Goal: Task Accomplishment & Management: Manage account settings

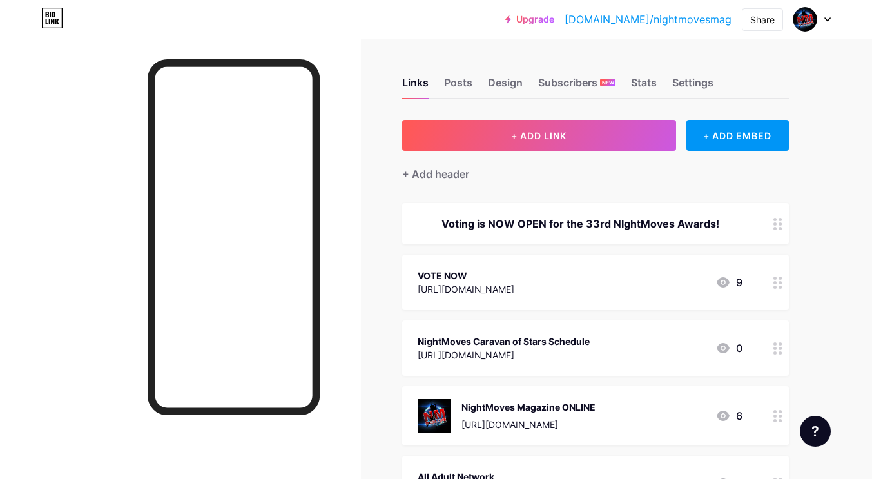
click at [824, 19] on div at bounding box center [811, 19] width 37 height 23
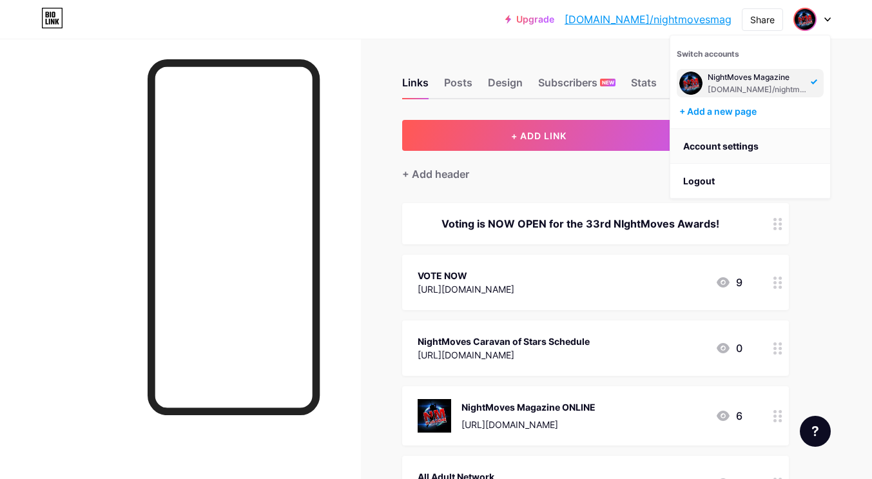
click at [741, 140] on link "Account settings" at bounding box center [750, 146] width 160 height 35
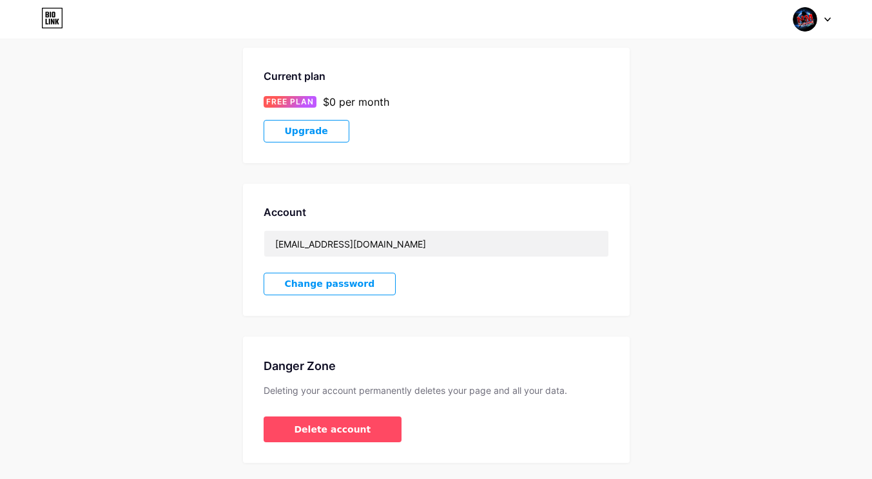
scroll to position [240, 0]
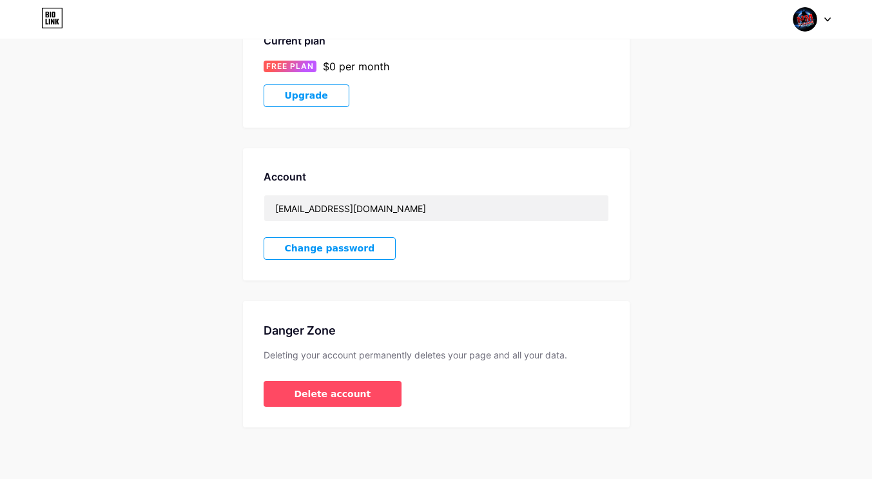
click at [781, 309] on div "Account Settings My pages NightMoves Magazine [DOMAIN_NAME]/nightmovesmag + Add…" at bounding box center [436, 124] width 872 height 608
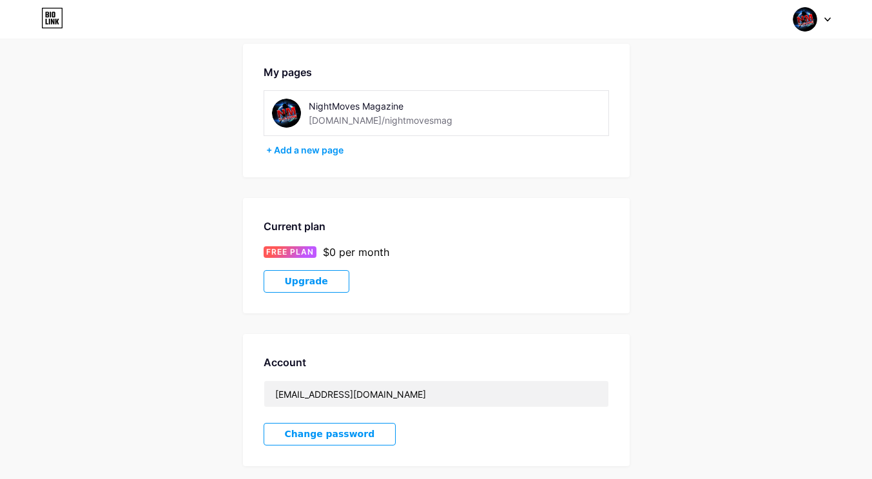
scroll to position [0, 0]
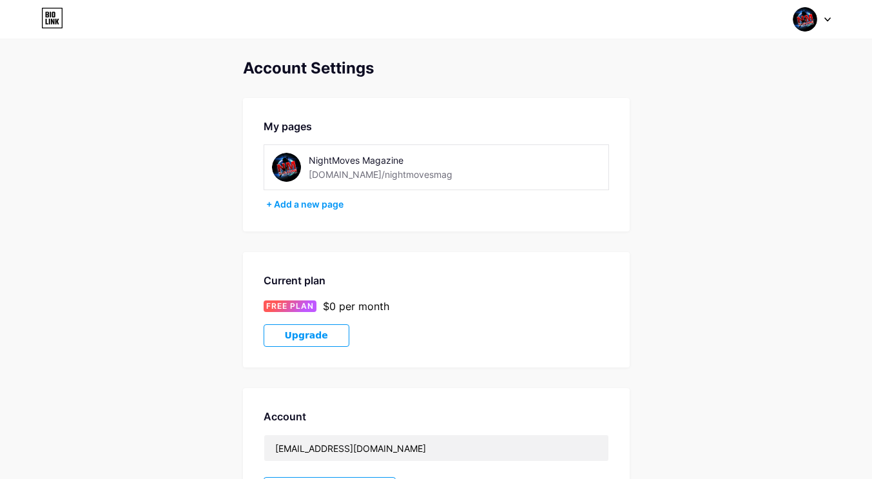
click at [52, 23] on icon at bounding box center [52, 22] width 3 height 6
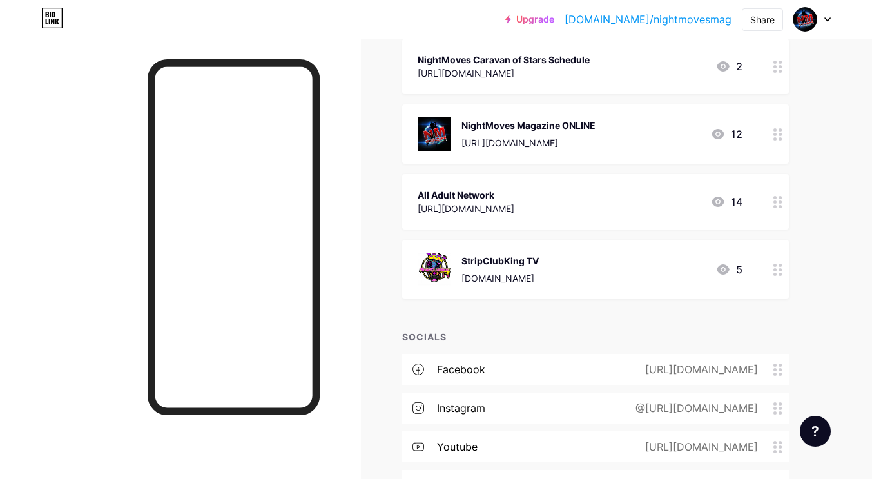
scroll to position [321, 0]
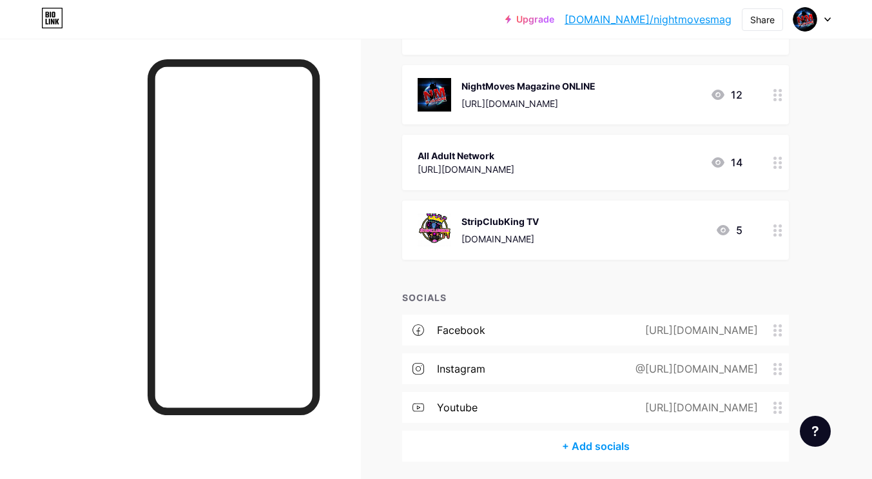
click at [782, 408] on span at bounding box center [780, 408] width 15 height 12
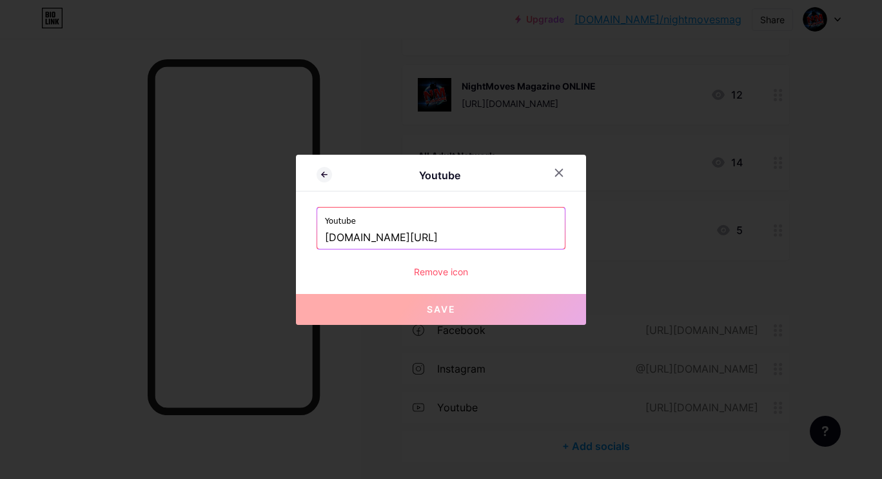
click at [373, 241] on input "[DOMAIN_NAME][URL]" at bounding box center [441, 238] width 232 height 22
click at [556, 170] on icon at bounding box center [559, 172] width 7 height 7
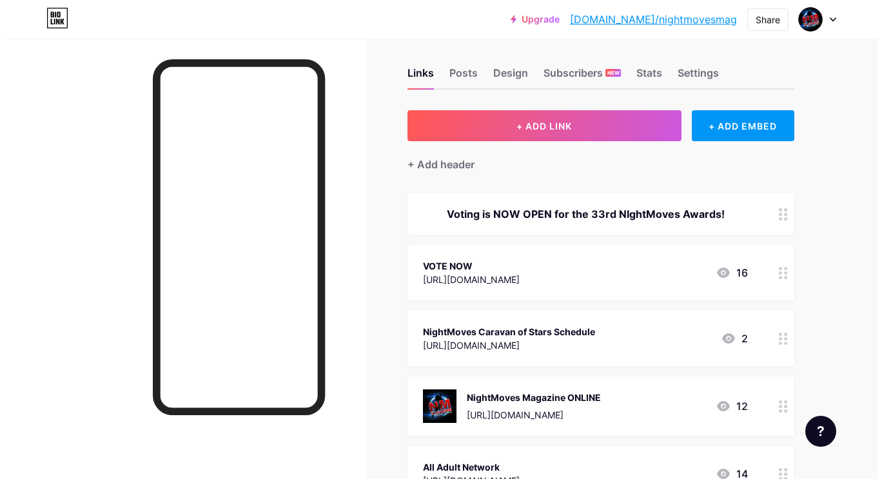
scroll to position [7, 0]
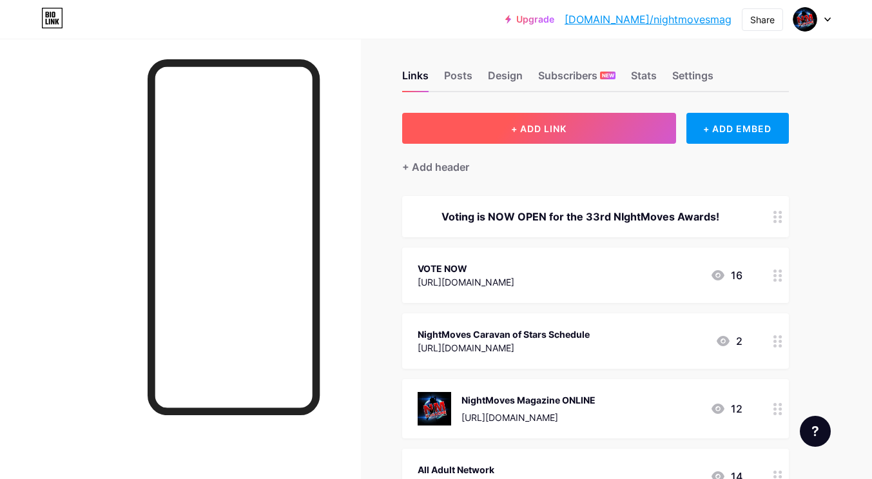
click at [610, 128] on button "+ ADD LINK" at bounding box center [539, 128] width 274 height 31
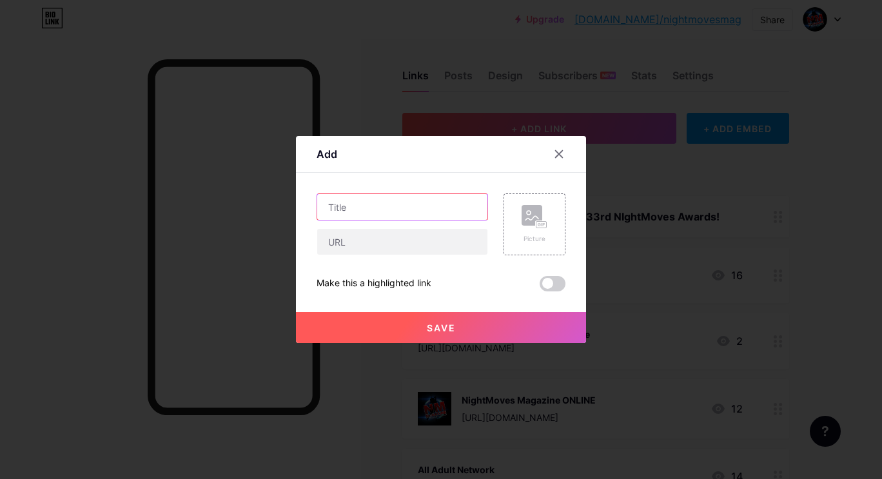
click at [351, 206] on input "text" at bounding box center [402, 207] width 170 height 26
type input "Watch Event Recap Videos"
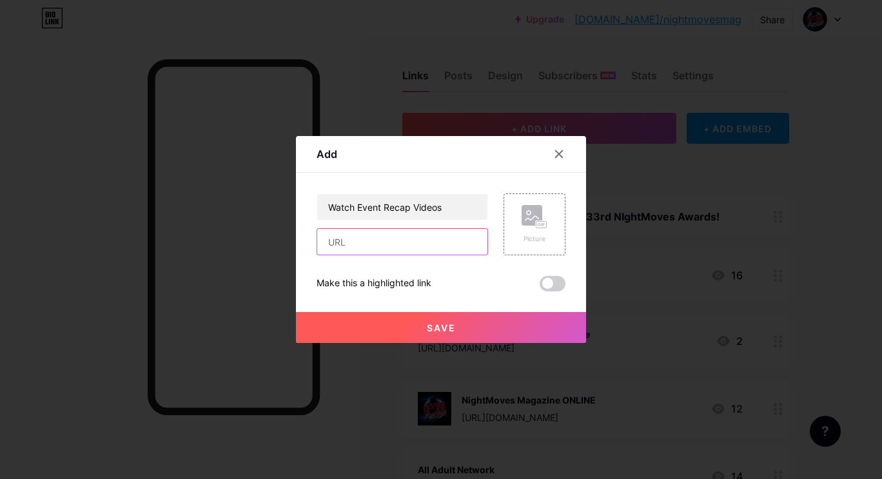
click at [361, 236] on input "text" at bounding box center [402, 242] width 170 height 26
paste input "[DOMAIN_NAME][URL]"
type input "[DOMAIN_NAME][URL]"
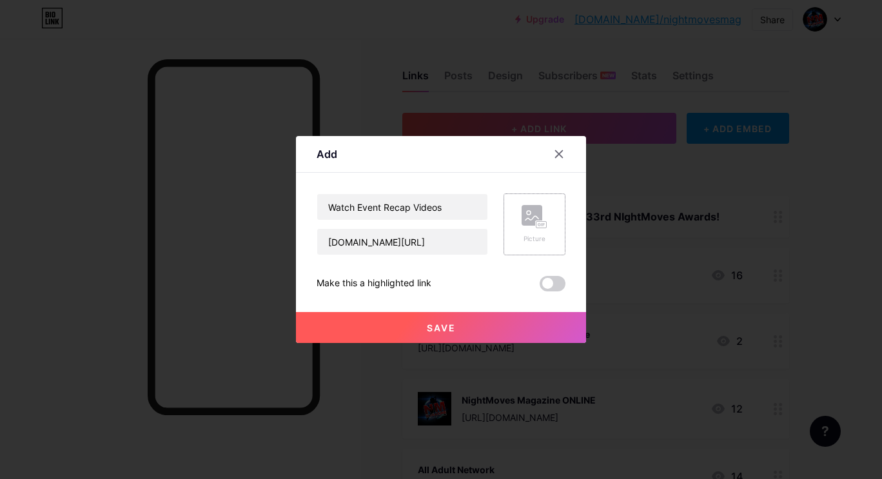
click at [538, 222] on rect at bounding box center [541, 225] width 10 height 6
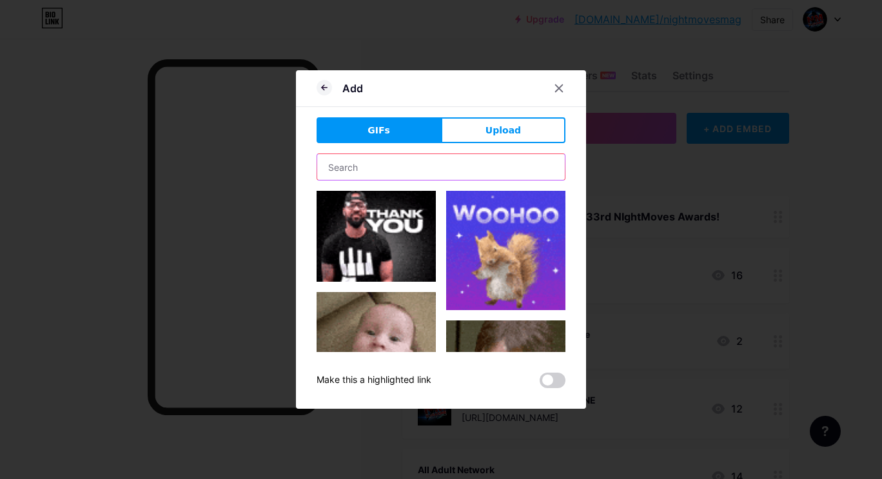
click at [407, 170] on input "text" at bounding box center [441, 167] width 248 height 26
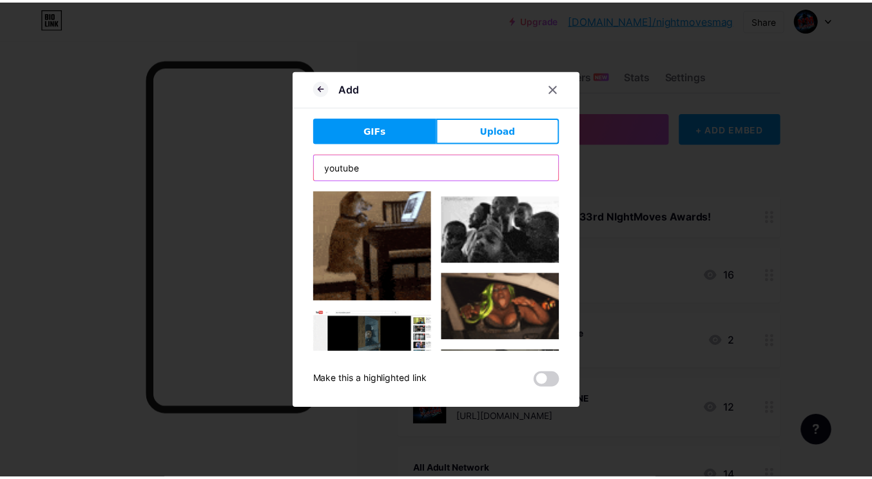
scroll to position [518, 0]
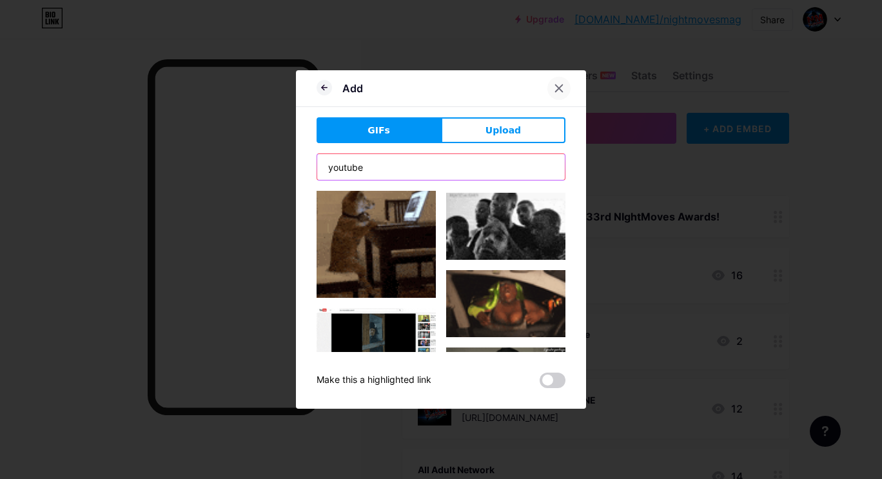
type input "youtube"
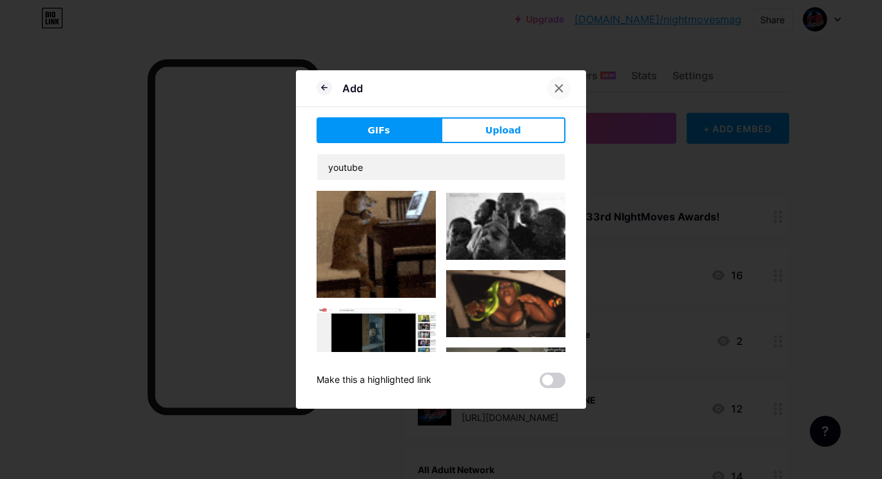
click at [556, 88] on icon at bounding box center [559, 88] width 10 height 10
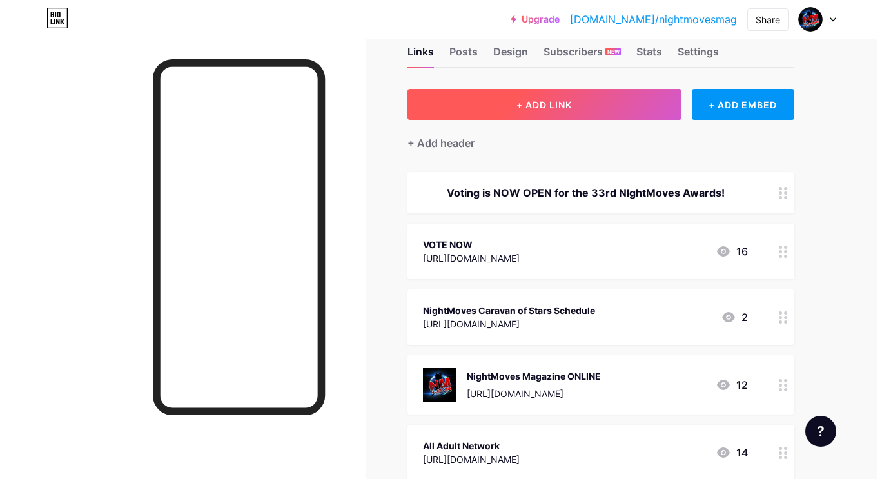
scroll to position [19, 0]
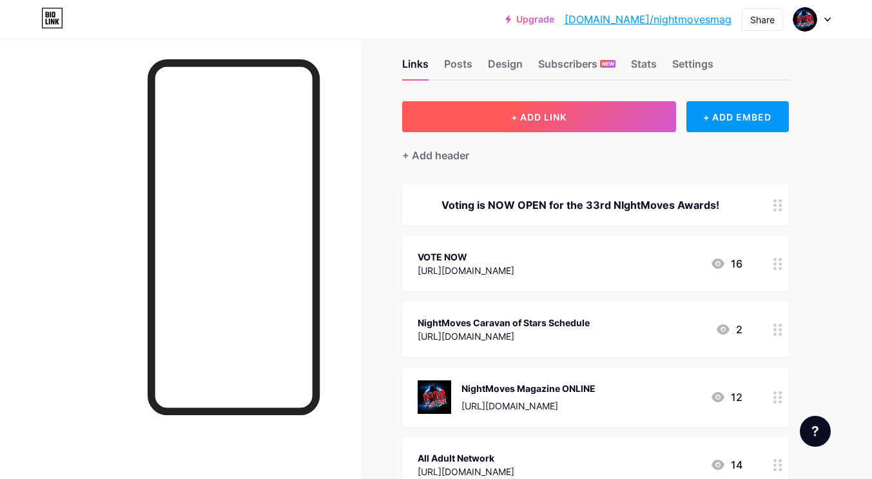
click at [568, 118] on button "+ ADD LINK" at bounding box center [539, 116] width 274 height 31
click at [545, 122] on button "+ ADD LINK" at bounding box center [539, 116] width 274 height 31
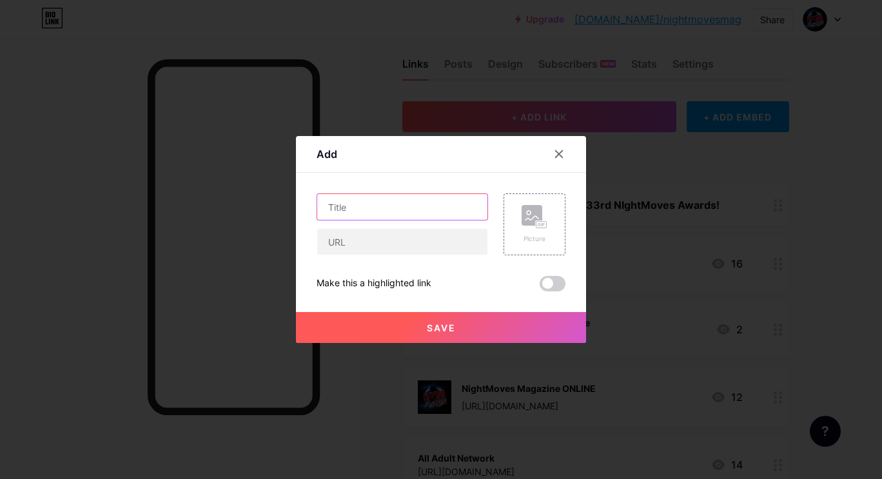
click at [371, 215] on input "text" at bounding box center [402, 207] width 170 height 26
type input "Watch Event Recap Videos"
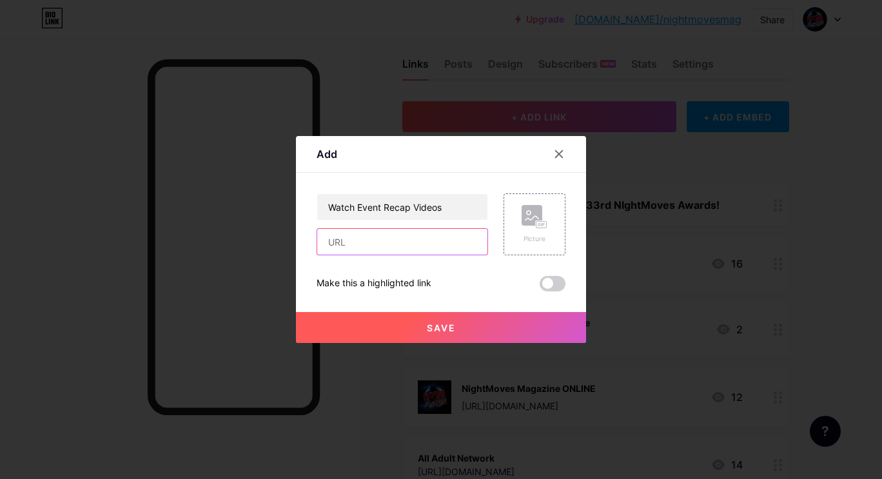
click at [340, 243] on input "text" at bounding box center [402, 242] width 170 height 26
paste input "[DOMAIN_NAME][URL]"
type input "[DOMAIN_NAME][URL]"
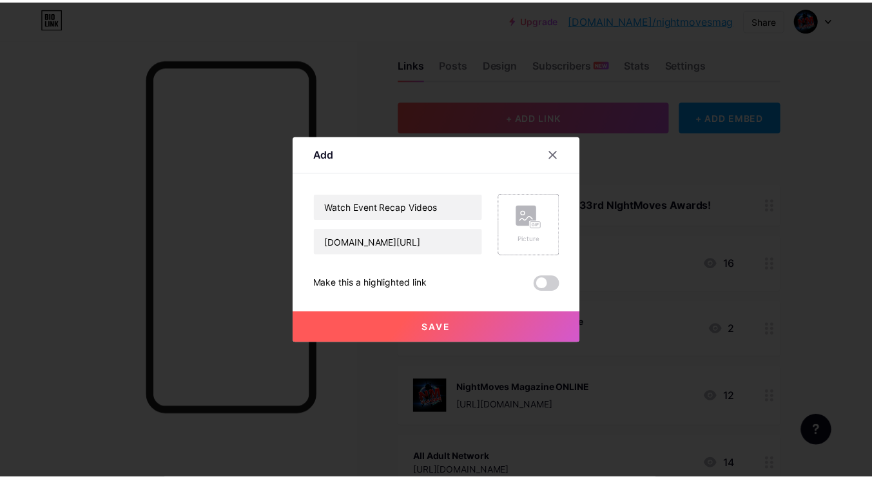
scroll to position [0, 0]
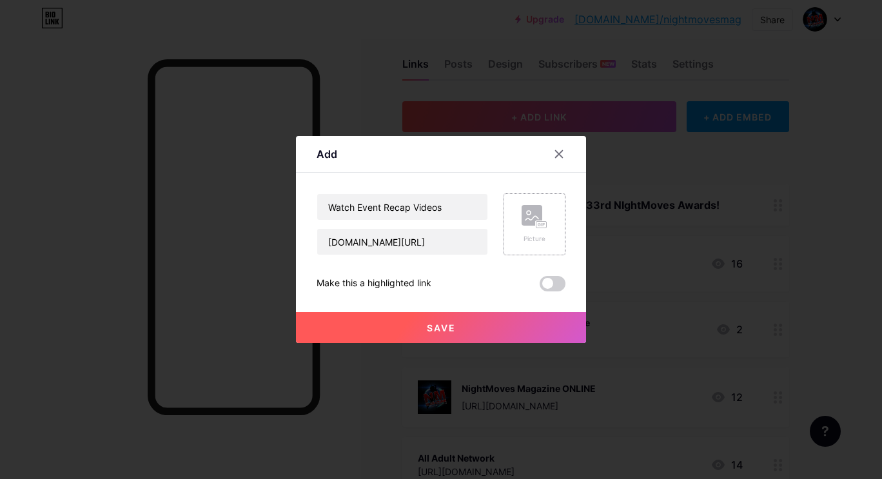
click at [536, 227] on rect at bounding box center [542, 225] width 12 height 8
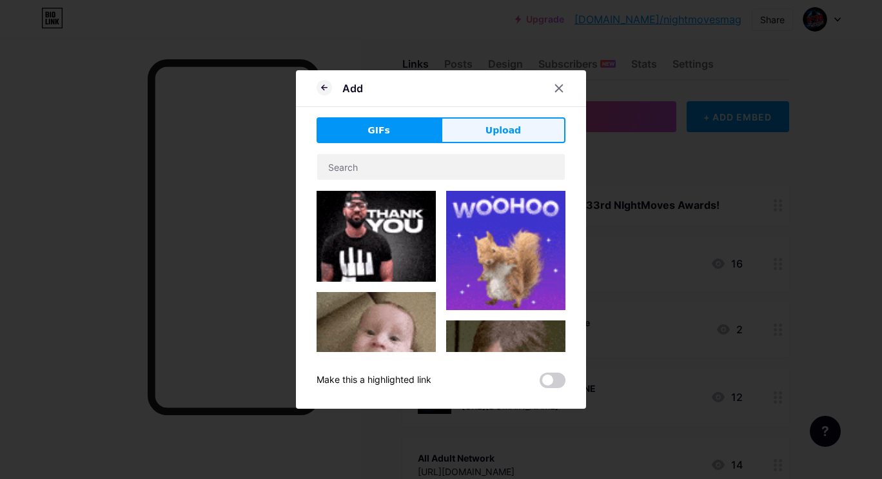
click at [481, 126] on button "Upload" at bounding box center [503, 130] width 124 height 26
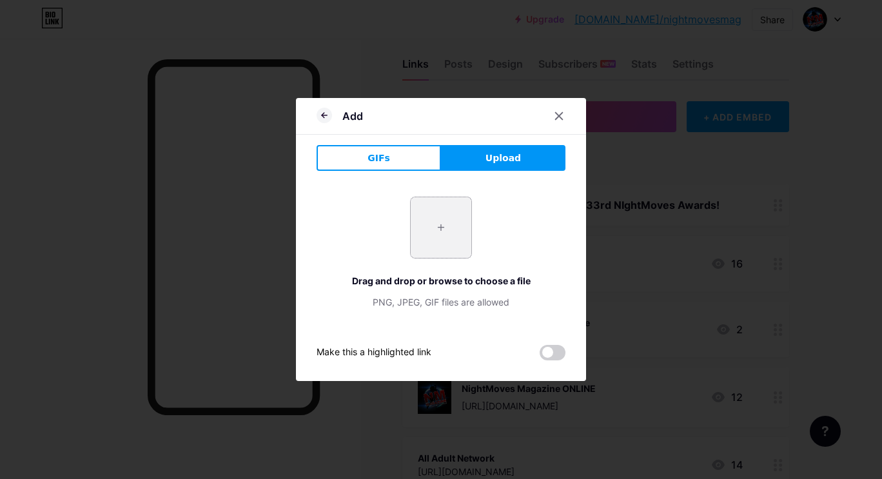
click at [429, 231] on input "file" at bounding box center [441, 227] width 61 height 61
type input "C:\fakepath\download.png"
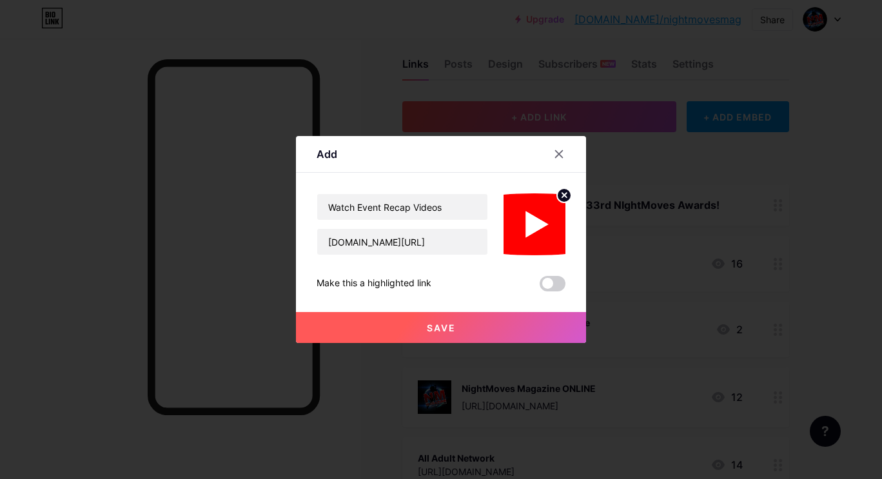
click at [441, 324] on span "Save" at bounding box center [441, 327] width 29 height 11
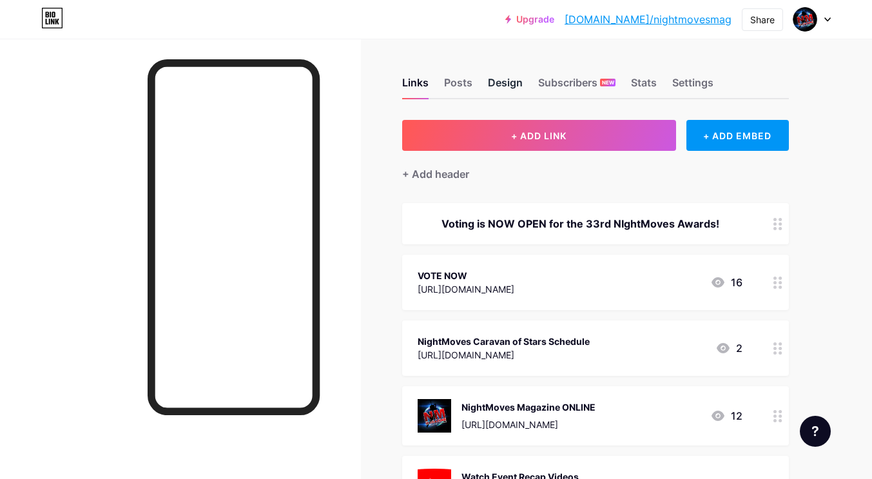
click at [497, 93] on div "Design" at bounding box center [505, 86] width 35 height 23
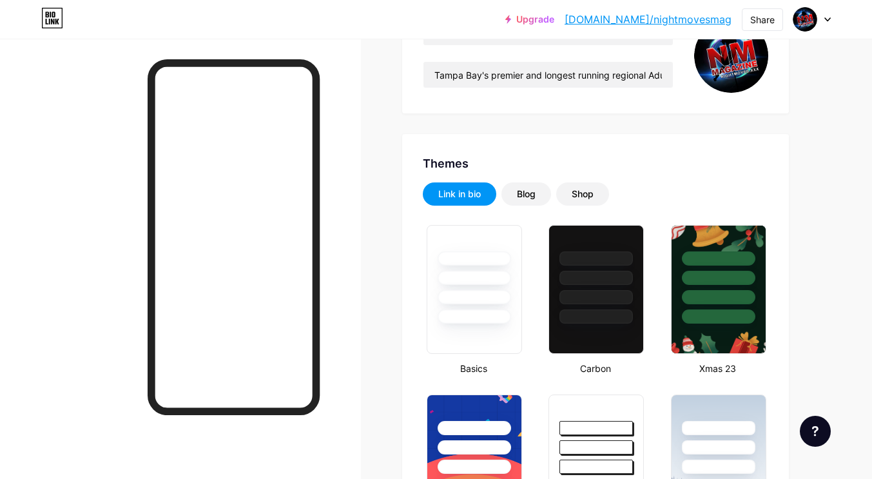
type input "#000000"
type input "#df0c0c"
type input "#ffffff"
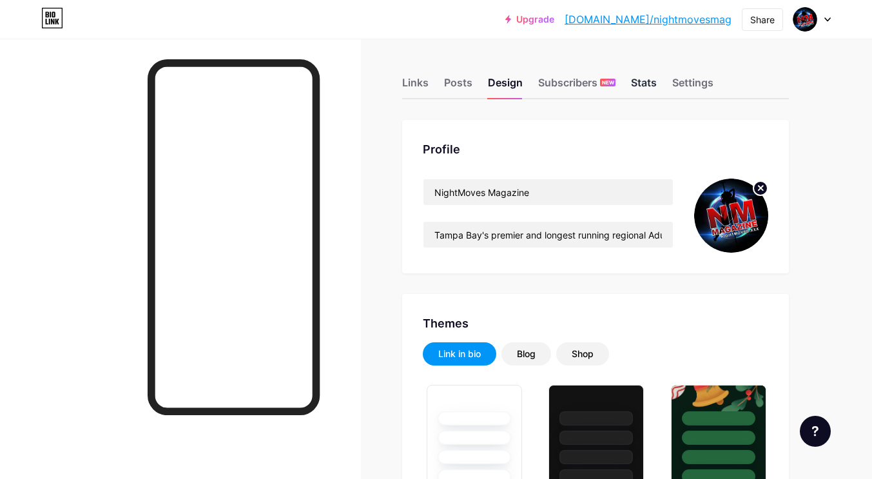
click at [651, 86] on div "Stats" at bounding box center [644, 86] width 26 height 23
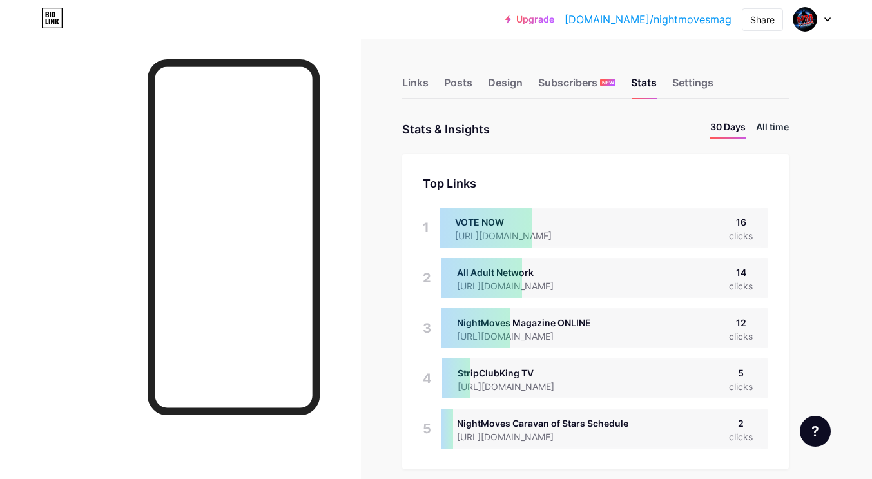
click at [773, 127] on li "All time" at bounding box center [772, 129] width 33 height 19
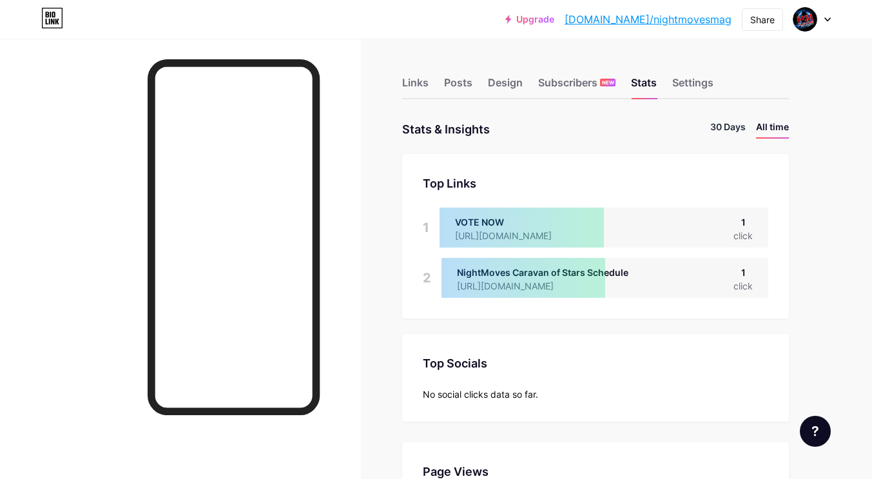
click at [736, 130] on li "30 Days" at bounding box center [727, 129] width 35 height 19
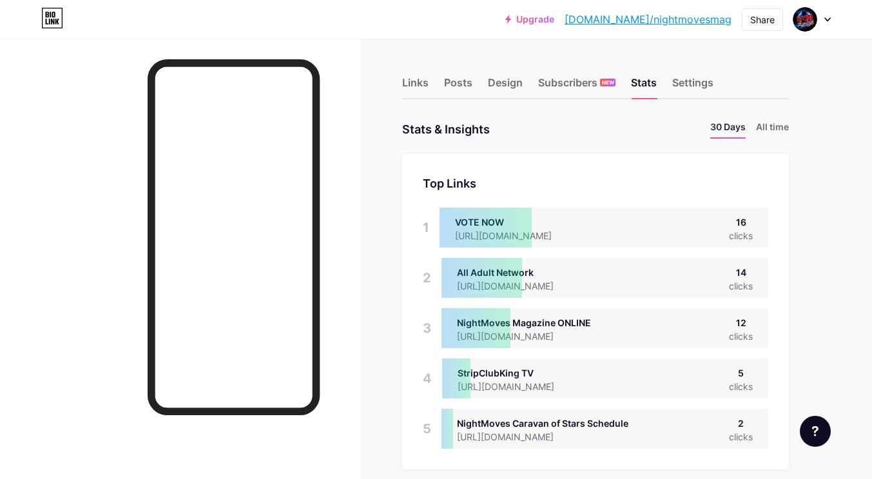
scroll to position [479, 872]
click at [420, 82] on div "Links" at bounding box center [415, 86] width 26 height 23
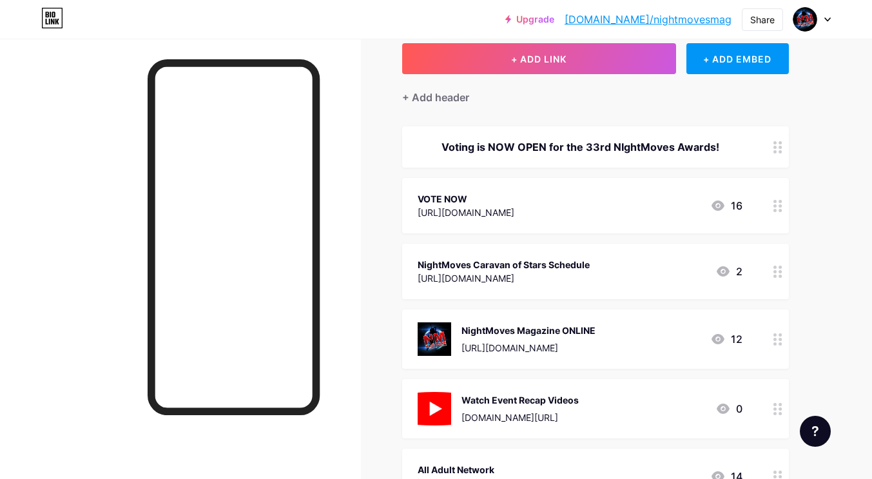
scroll to position [104, 0]
